Goal: Task Accomplishment & Management: Use online tool/utility

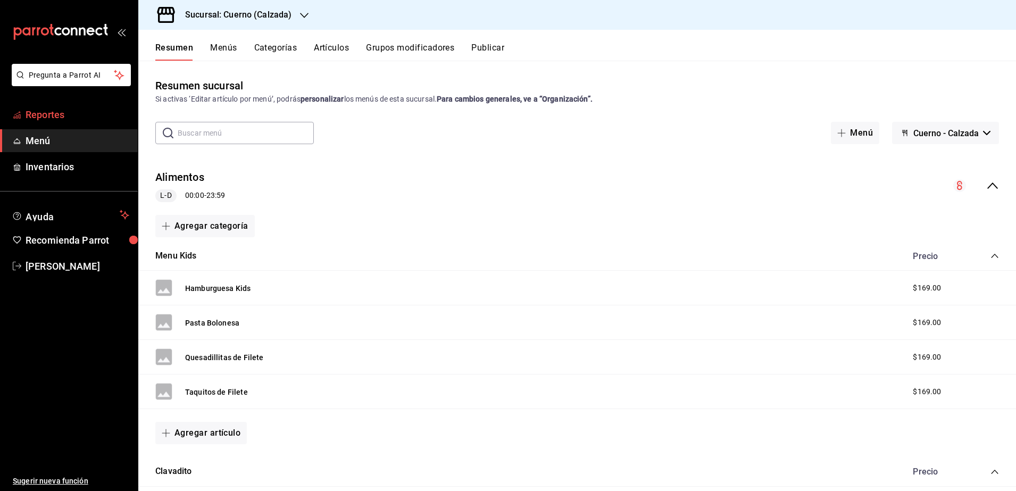
click at [77, 113] on span "Reportes" at bounding box center [78, 114] width 104 height 14
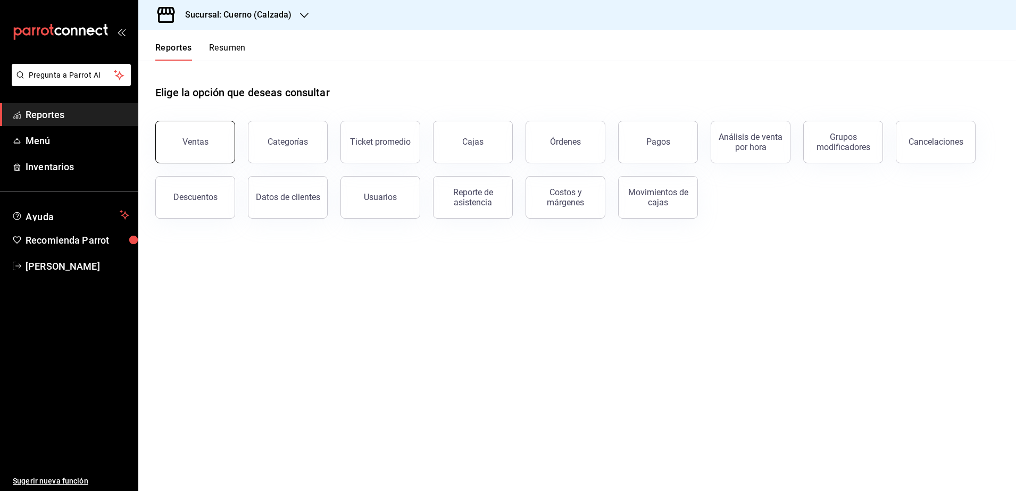
click at [198, 139] on div "Ventas" at bounding box center [195, 142] width 26 height 10
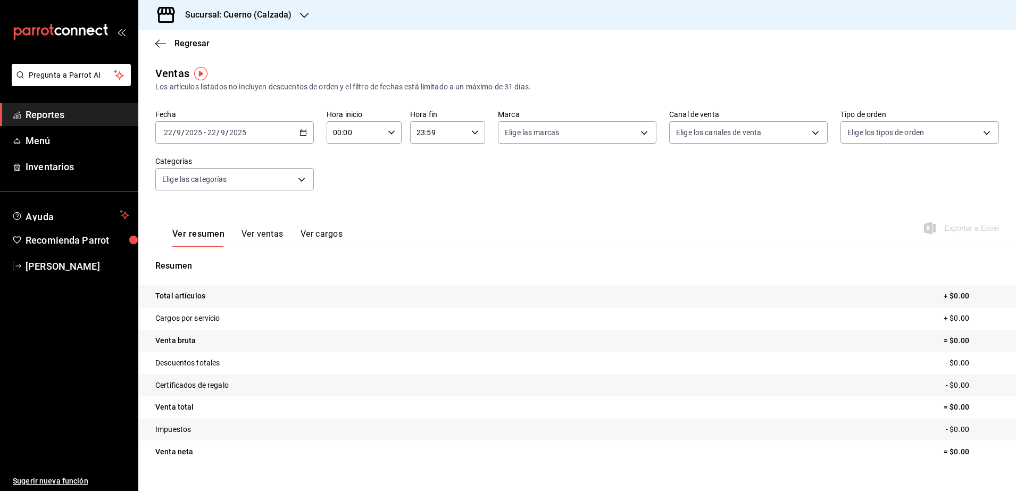
click at [301, 130] on \(Stroke\) "button" at bounding box center [303, 133] width 6 height 6
click at [214, 261] on span "Rango de fechas" at bounding box center [205, 260] width 82 height 11
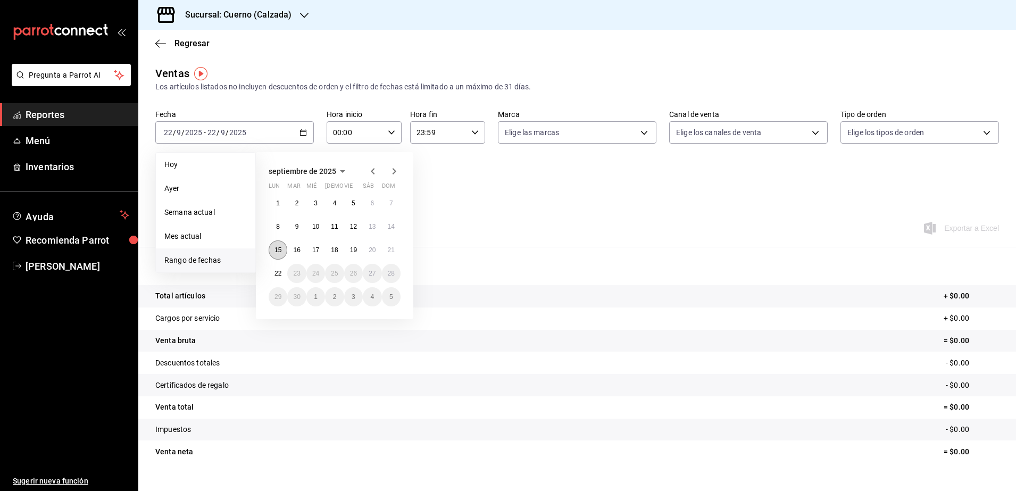
click at [277, 247] on abbr "15" at bounding box center [277, 249] width 7 height 7
click at [278, 264] on button "22" at bounding box center [278, 273] width 19 height 19
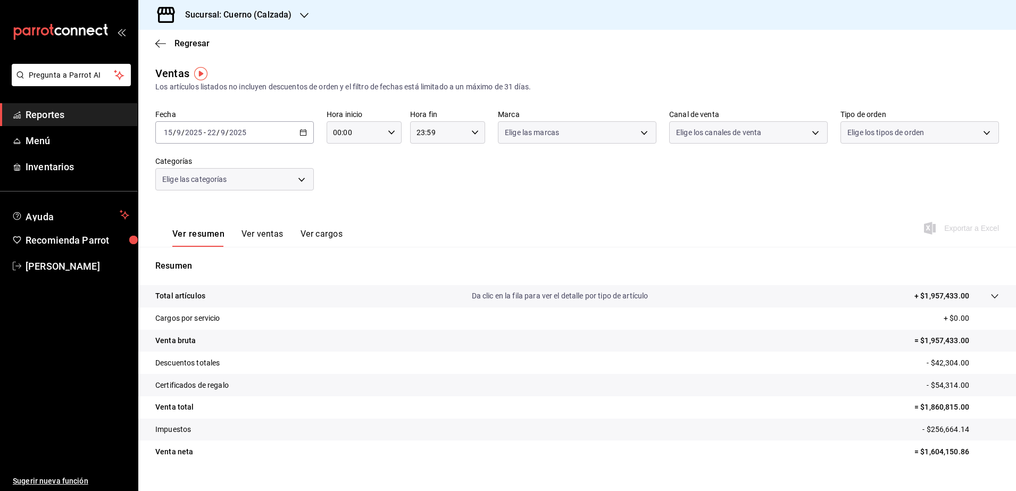
drag, startPoint x: 395, startPoint y: 134, endPoint x: 389, endPoint y: 135, distance: 5.9
click at [389, 135] on div "00:00 Hora inicio" at bounding box center [364, 132] width 75 height 22
click at [389, 135] on div at bounding box center [508, 245] width 1016 height 491
click at [389, 136] on icon "button" at bounding box center [391, 132] width 7 height 7
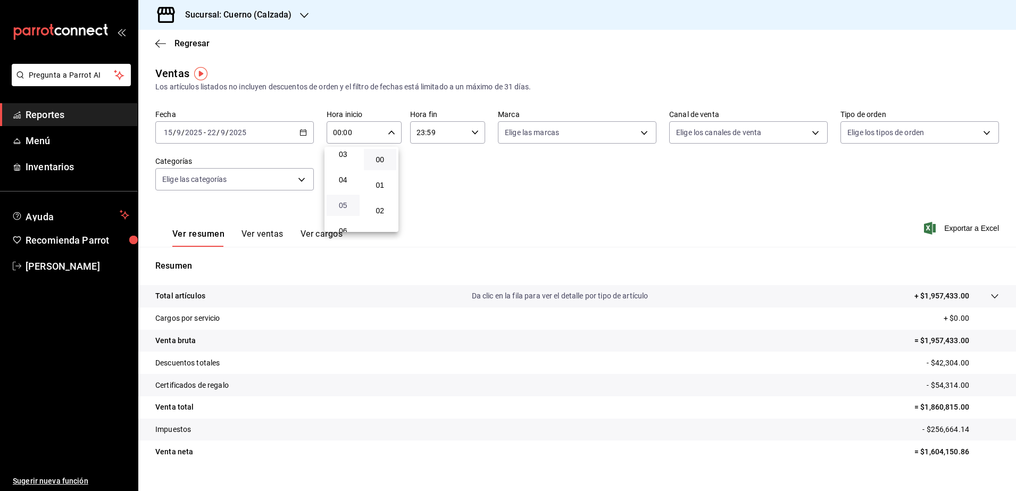
click at [343, 205] on span "05" at bounding box center [343, 205] width 20 height 9
type input "05:00"
click at [469, 133] on div at bounding box center [508, 245] width 1016 height 491
click at [471, 133] on icon "button" at bounding box center [474, 132] width 7 height 7
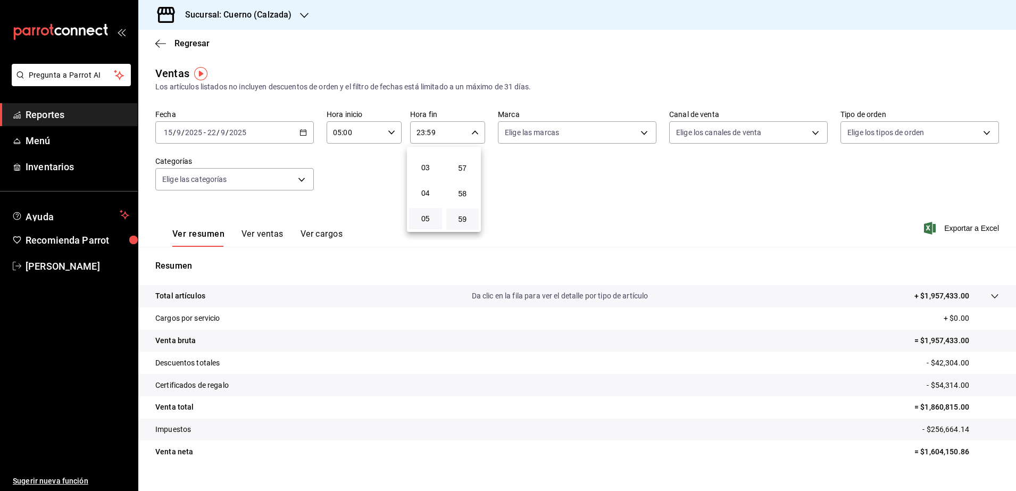
click at [423, 212] on button "05" at bounding box center [425, 218] width 33 height 21
click at [467, 163] on span "00" at bounding box center [463, 159] width 20 height 9
type input "05:00"
click at [561, 176] on div at bounding box center [508, 245] width 1016 height 491
click at [639, 126] on body "Pregunta a Parrot AI Reportes Menú Inventarios Ayuda Recomienda Parrot [PERSON_…" at bounding box center [508, 245] width 1016 height 491
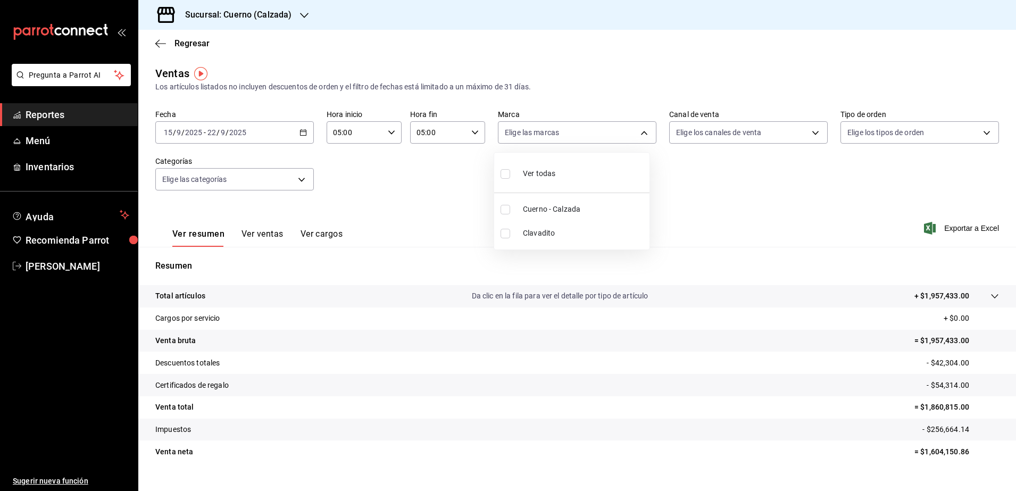
click at [557, 204] on span "Cuerno - Calzada" at bounding box center [584, 209] width 122 height 11
type input "b7ae777b-2dfc-42e0-9650-6cefdf37a424"
checkbox input "true"
click at [804, 205] on div at bounding box center [508, 245] width 1016 height 491
click at [949, 229] on span "Exportar a Excel" at bounding box center [962, 228] width 73 height 13
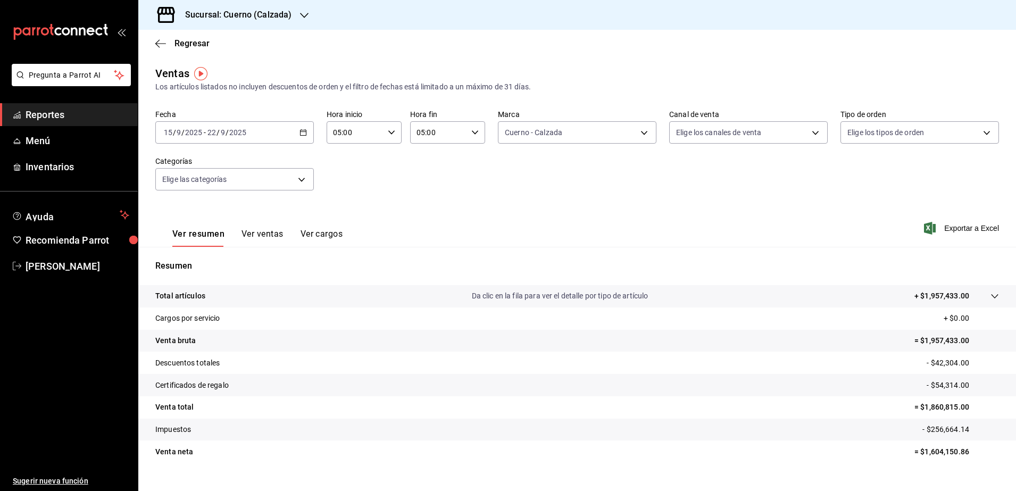
click at [81, 108] on span "Reportes" at bounding box center [78, 114] width 104 height 14
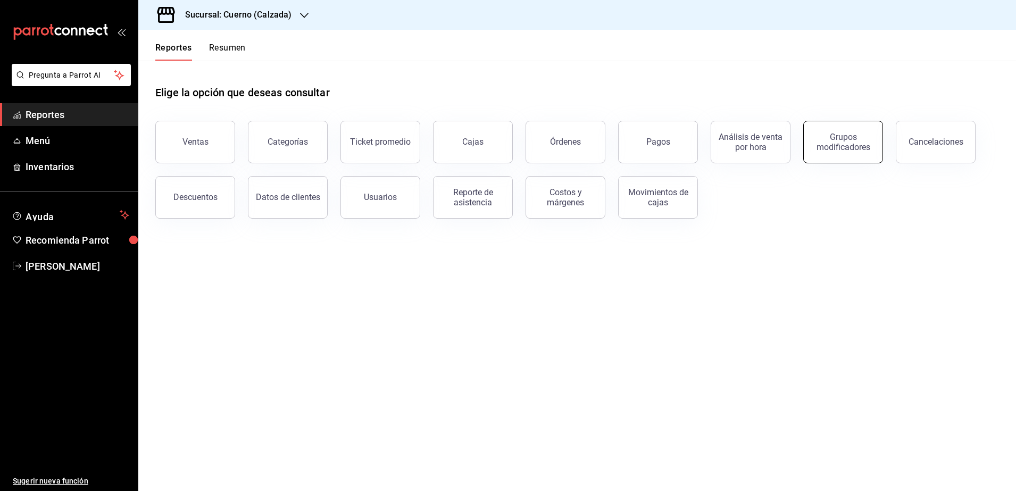
click at [863, 134] on div "Grupos modificadores" at bounding box center [843, 142] width 66 height 20
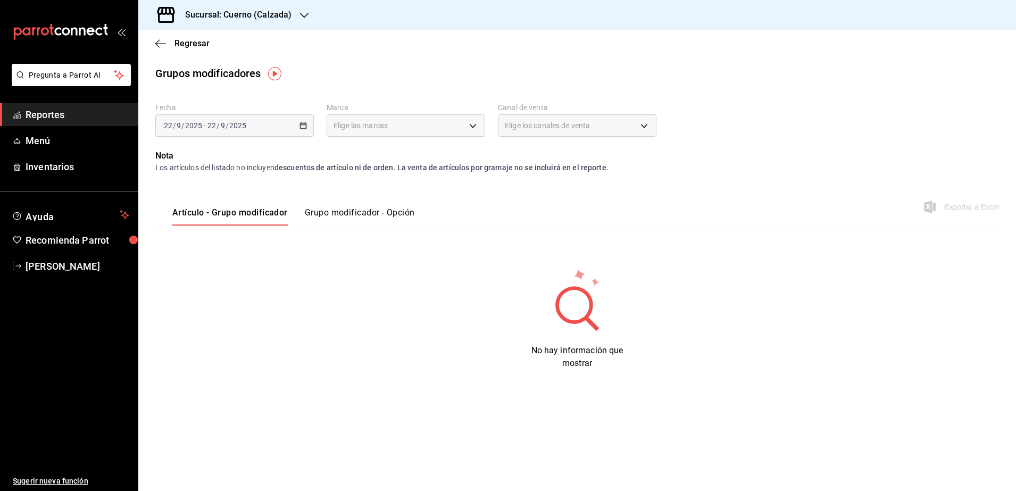
click at [369, 212] on button "Grupo modificador - Opción" at bounding box center [360, 216] width 110 height 18
click at [296, 128] on div "[DATE] [DATE] - [DATE] [DATE]" at bounding box center [234, 125] width 158 height 22
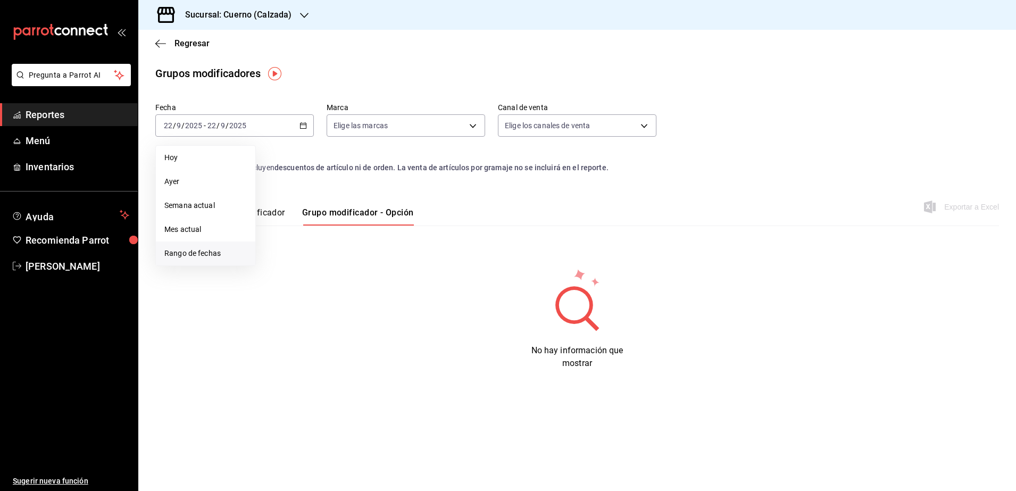
click at [215, 256] on span "Rango de fechas" at bounding box center [205, 253] width 82 height 11
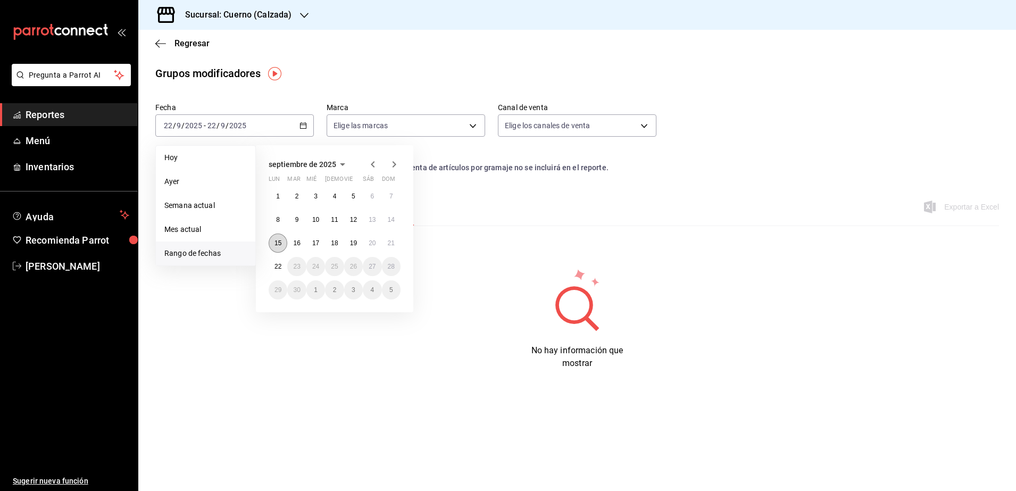
click at [285, 241] on button "15" at bounding box center [278, 242] width 19 height 19
click at [279, 267] on abbr "22" at bounding box center [277, 266] width 7 height 7
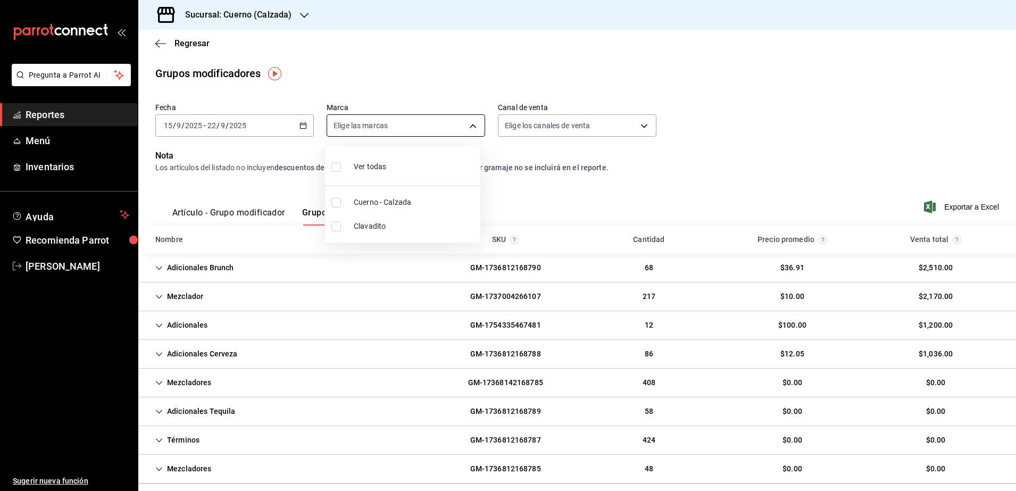
click at [472, 127] on body "Pregunta a Parrot AI Reportes Menú Inventarios Ayuda Recomienda Parrot [PERSON_…" at bounding box center [508, 245] width 1016 height 491
click at [429, 197] on span "Cuerno - Calzada" at bounding box center [415, 202] width 122 height 11
type input "b7ae777b-2dfc-42e0-9650-6cefdf37a424"
checkbox input "true"
click at [950, 205] on div at bounding box center [508, 245] width 1016 height 491
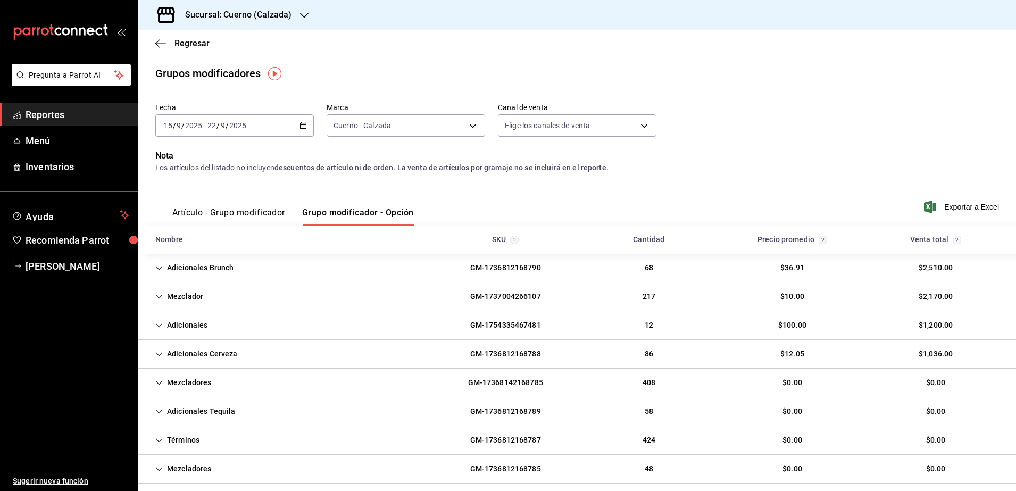
click at [950, 205] on span "Exportar a Excel" at bounding box center [962, 206] width 73 height 13
